Goal: Task Accomplishment & Management: Manage account settings

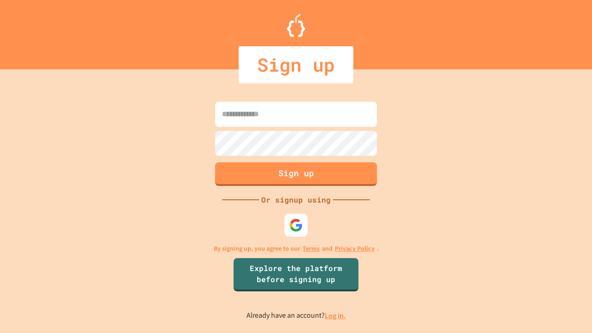
click at [336, 316] on link "Log in." at bounding box center [335, 316] width 21 height 10
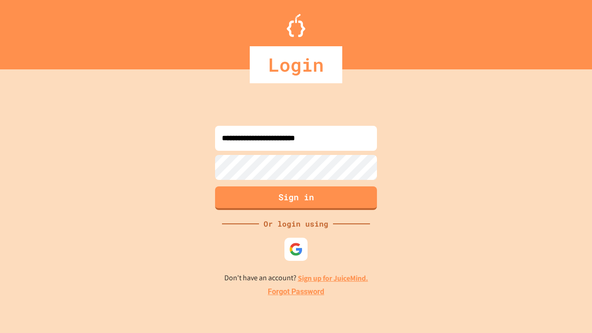
type input "**********"
